Goal: Transaction & Acquisition: Purchase product/service

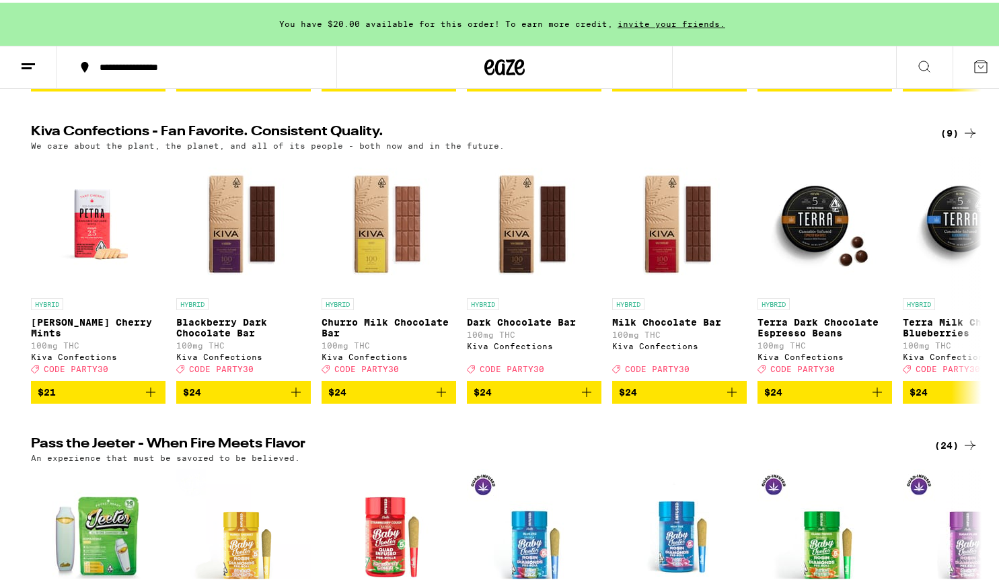
scroll to position [434, 0]
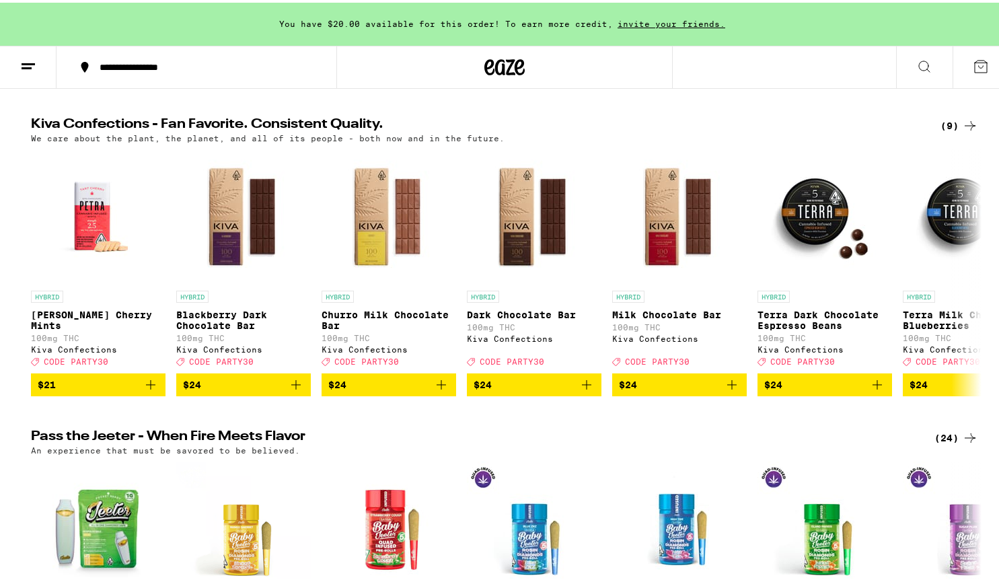
click at [965, 128] on icon at bounding box center [969, 122] width 11 height 9
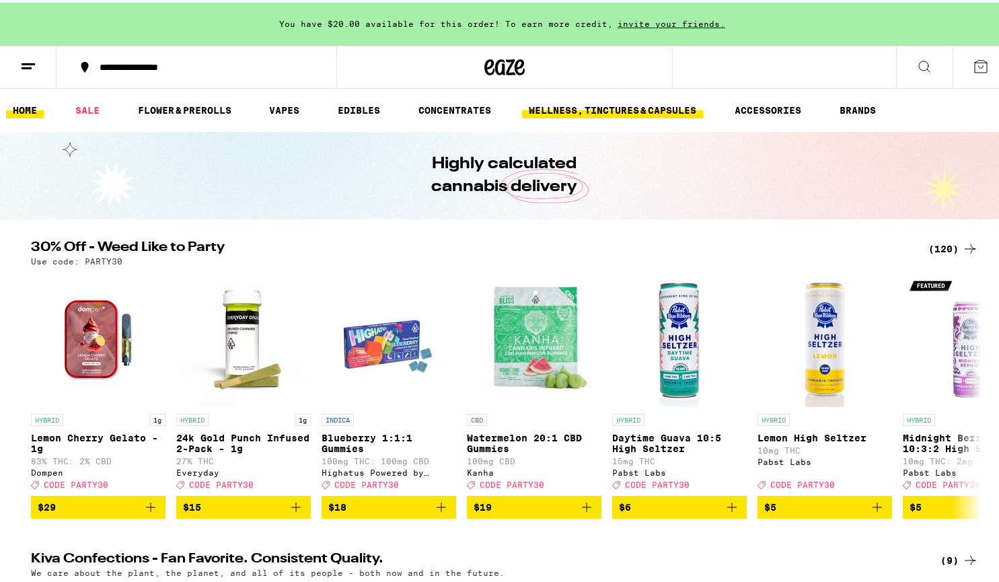
click at [658, 104] on link "WELLNESS, TINCTURES & CAPSULES" at bounding box center [612, 108] width 181 height 16
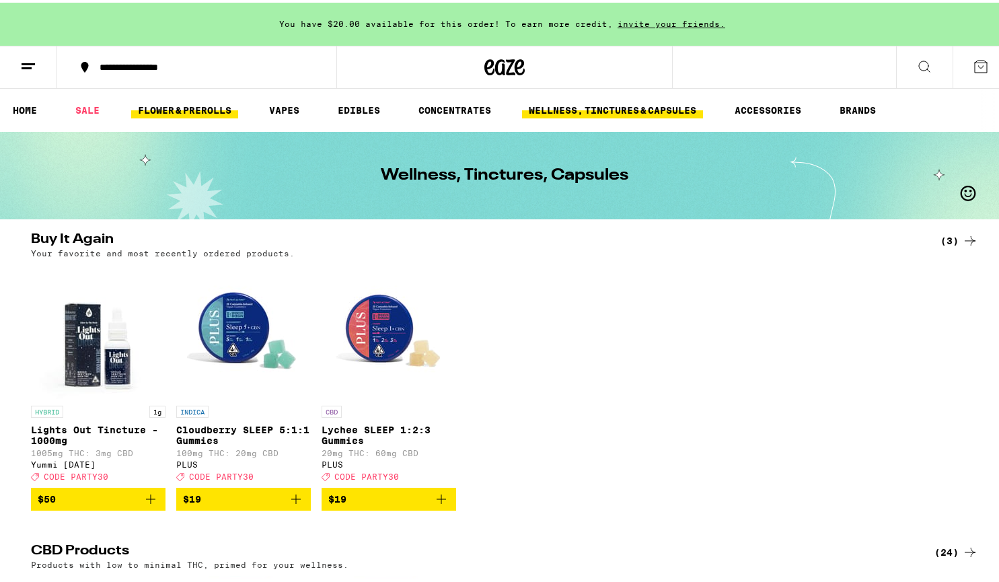
click at [208, 102] on link "FLOWER & PREROLLS" at bounding box center [184, 108] width 107 height 16
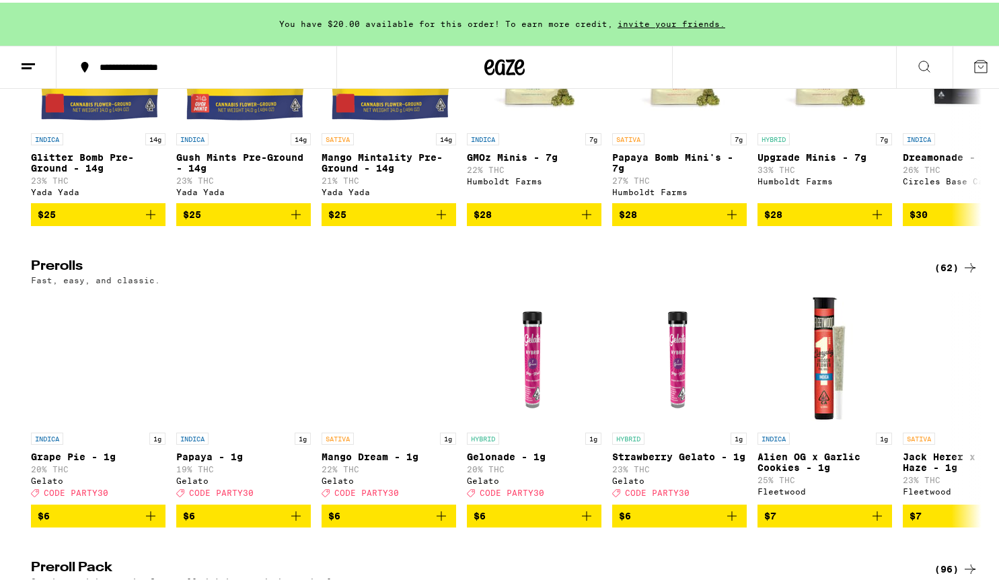
scroll to position [574, 0]
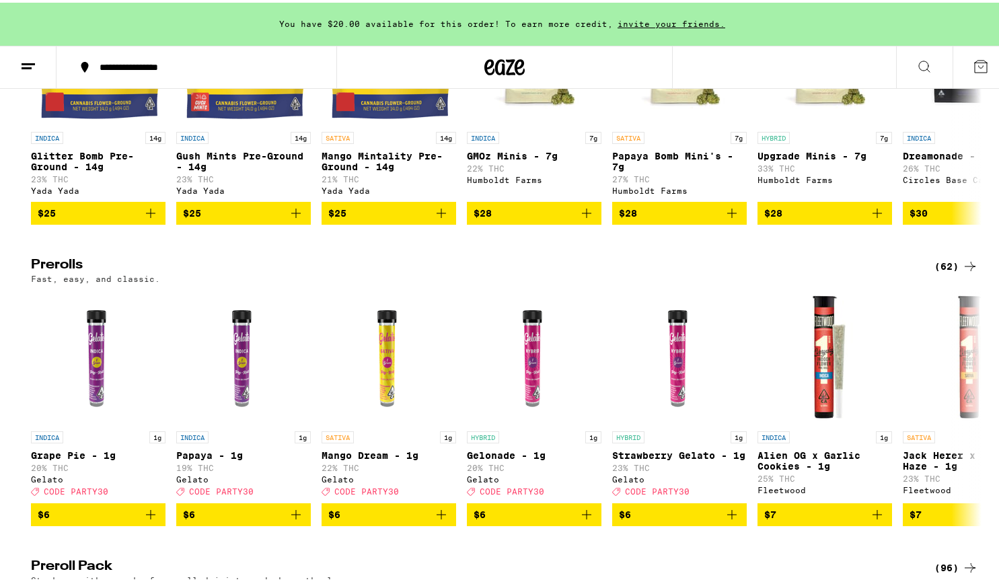
click at [946, 272] on div "(62)" at bounding box center [956, 264] width 44 height 16
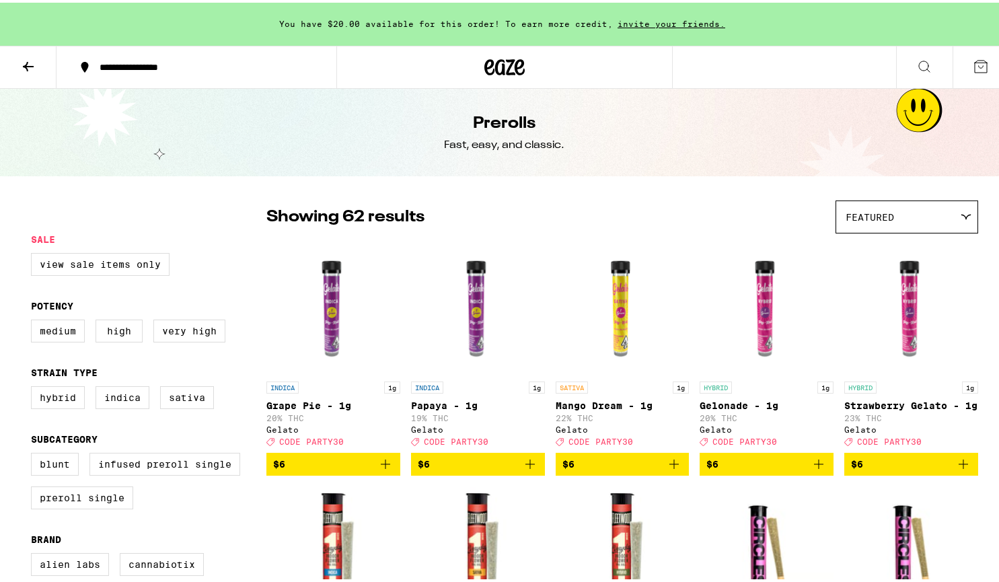
click at [498, 62] on icon at bounding box center [505, 64] width 20 height 16
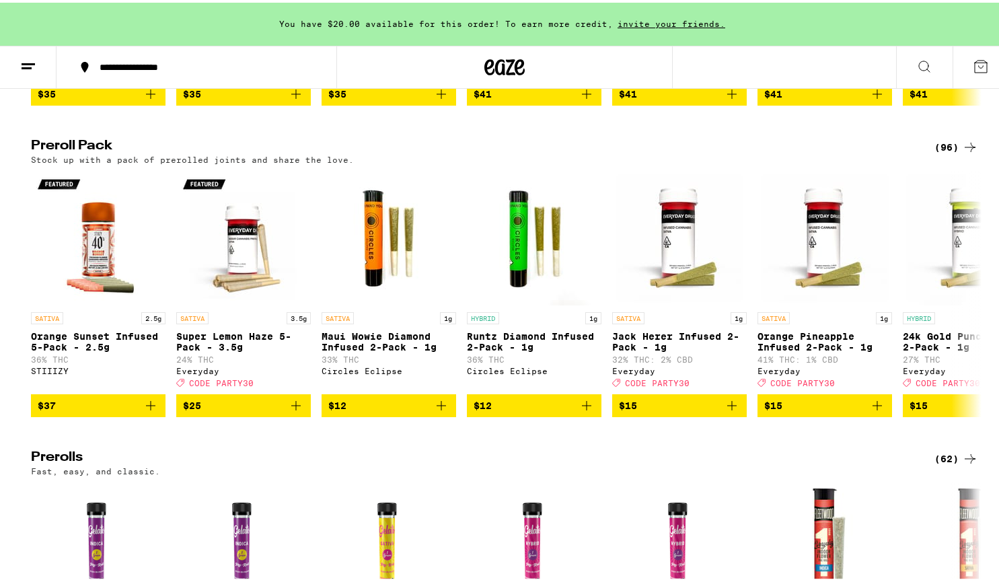
scroll to position [3162, 0]
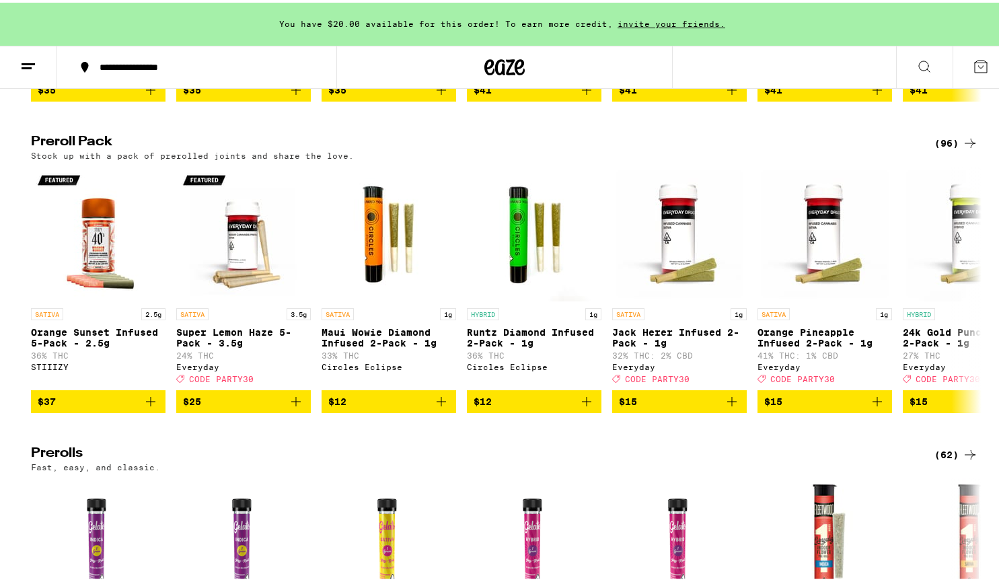
click at [943, 149] on div "(96)" at bounding box center [956, 140] width 44 height 16
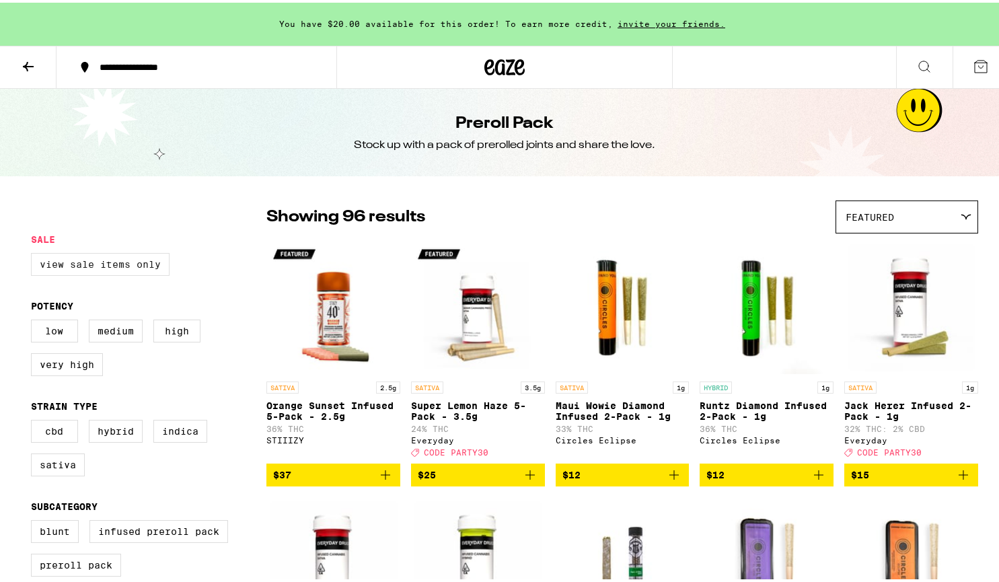
click at [113, 267] on label "View Sale Items Only" at bounding box center [100, 261] width 139 height 23
click at [34, 253] on input "View Sale Items Only" at bounding box center [34, 252] width 1 height 1
checkbox input "true"
